Goal: Contribute content: Add original content to the website for others to see

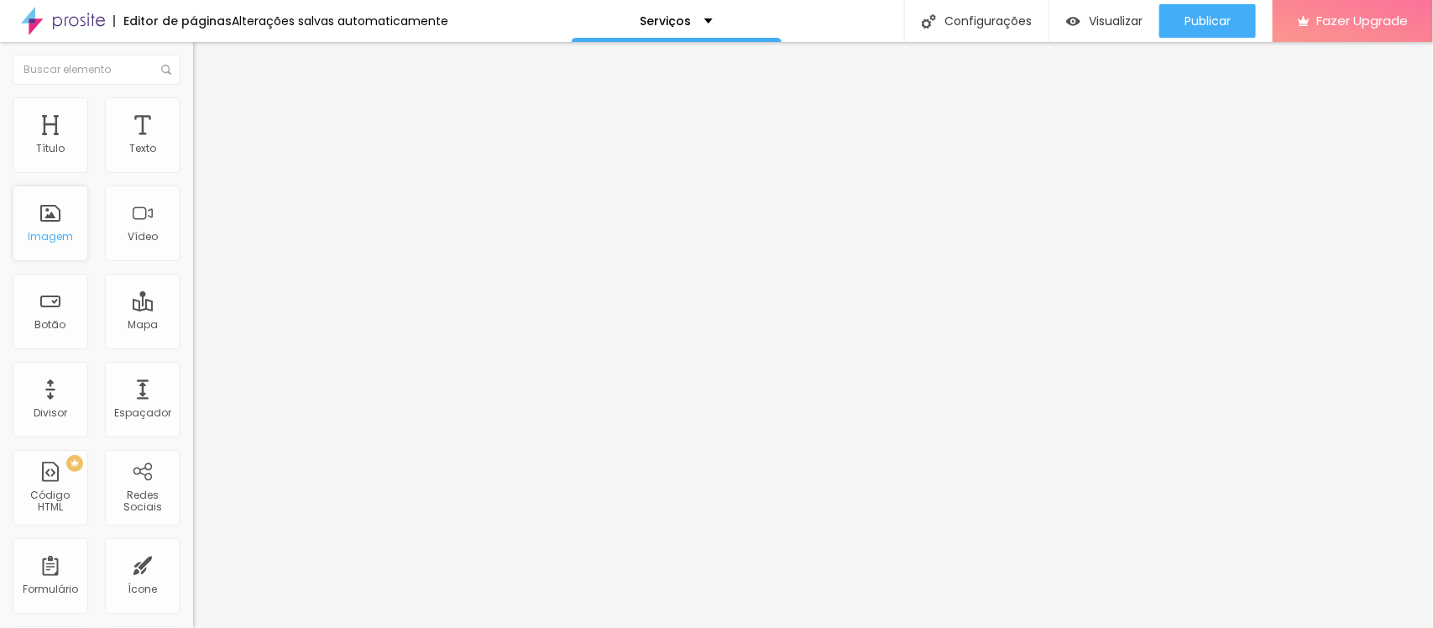
click at [65, 231] on div "Imagem" at bounding box center [50, 237] width 45 height 12
click at [193, 144] on span "Trocar imagem" at bounding box center [239, 137] width 92 height 14
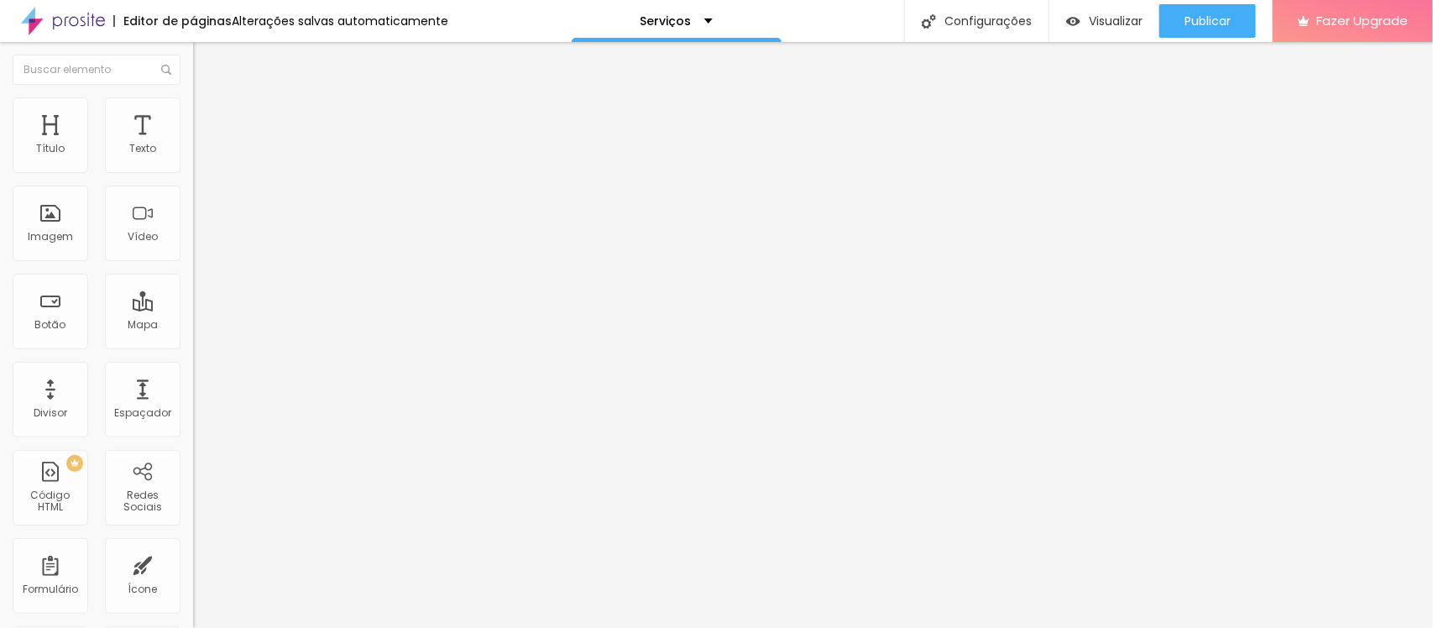
click at [61, 221] on div "Imagem" at bounding box center [51, 224] width 76 height 76
click at [45, 233] on div "Imagem" at bounding box center [50, 237] width 45 height 12
click at [193, 144] on span "Trocar imagem" at bounding box center [239, 137] width 92 height 14
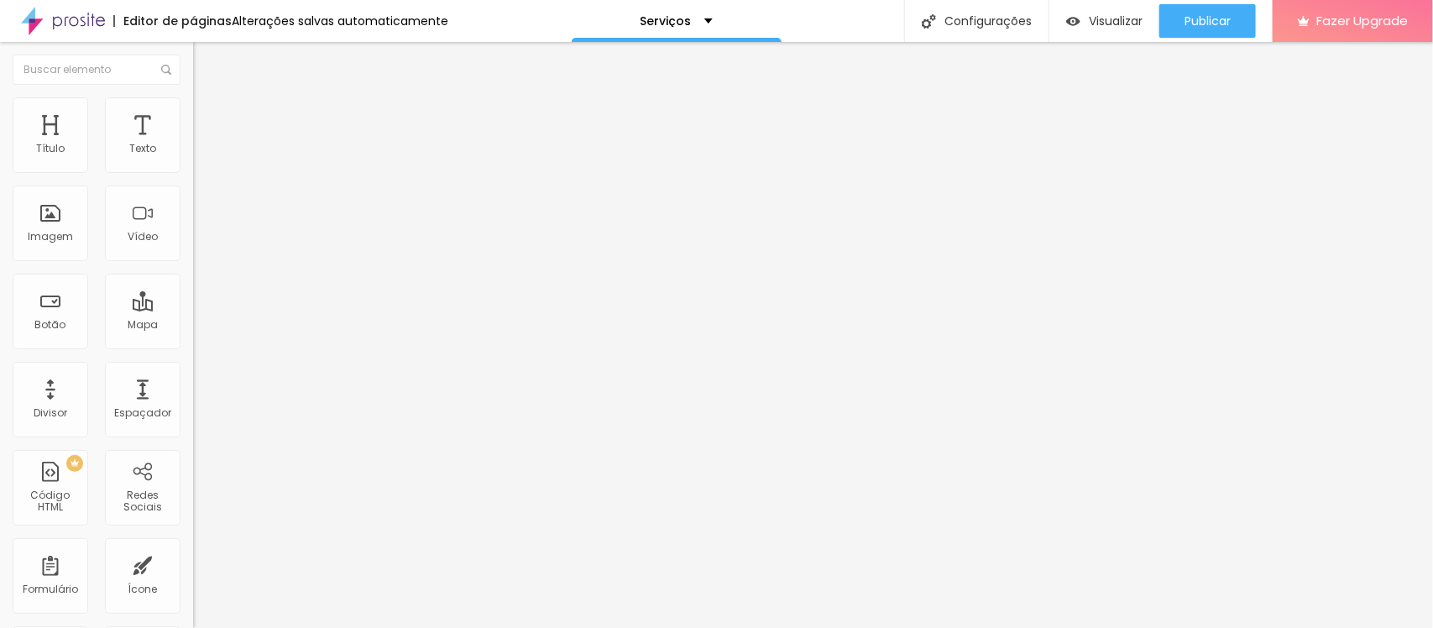
click at [193, 144] on span "Trocar imagem" at bounding box center [239, 137] width 92 height 14
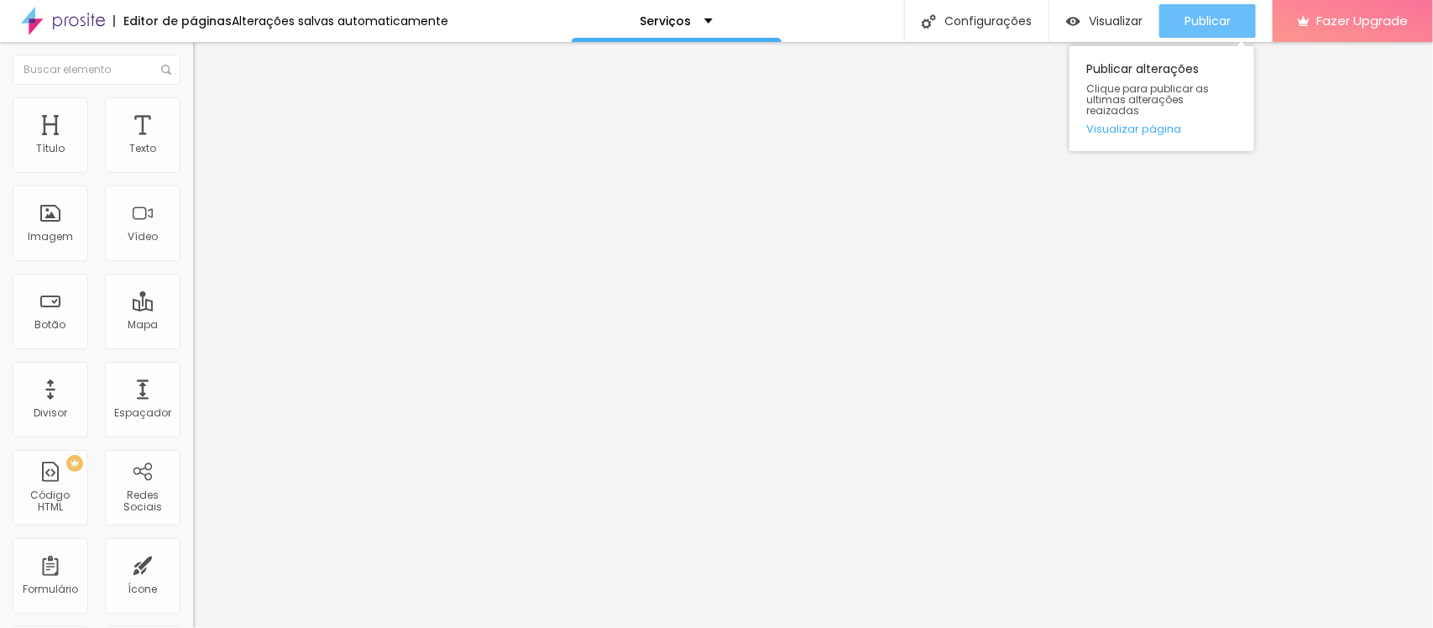
click at [1205, 21] on span "Publicar" at bounding box center [1208, 20] width 46 height 13
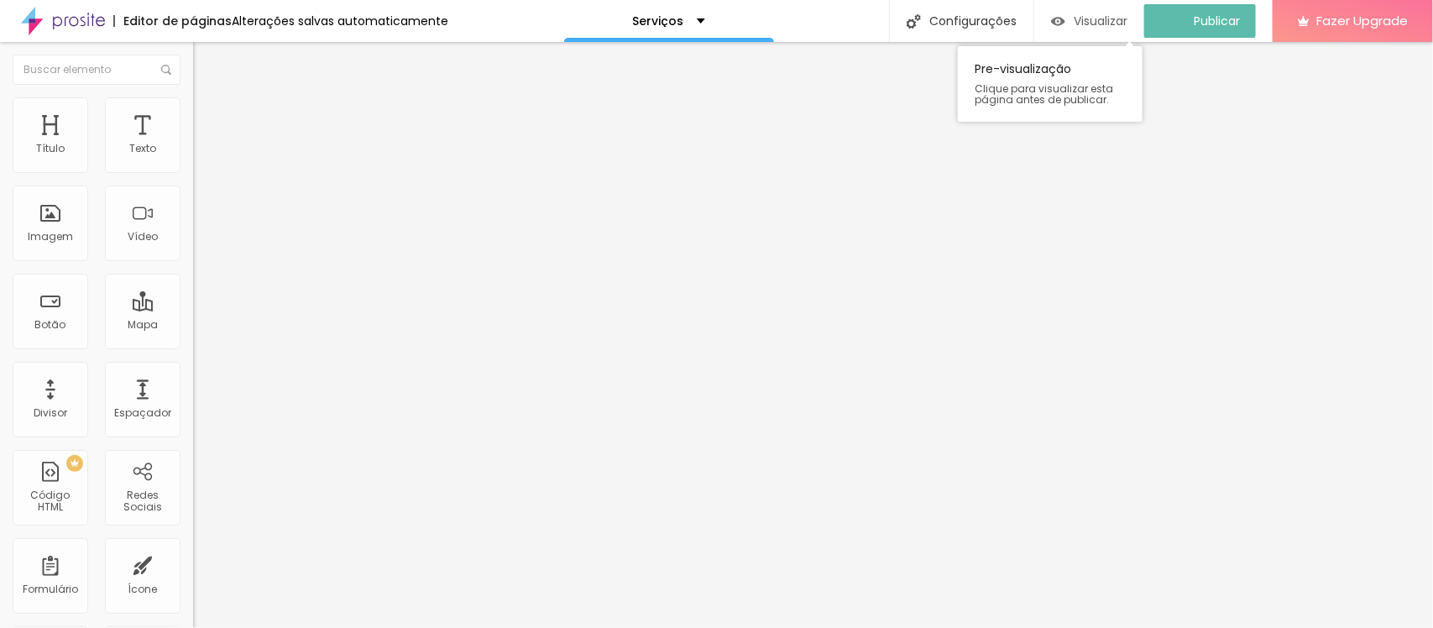
click at [1113, 24] on span "Visualizar" at bounding box center [1101, 20] width 54 height 13
